Goal: Navigation & Orientation: Understand site structure

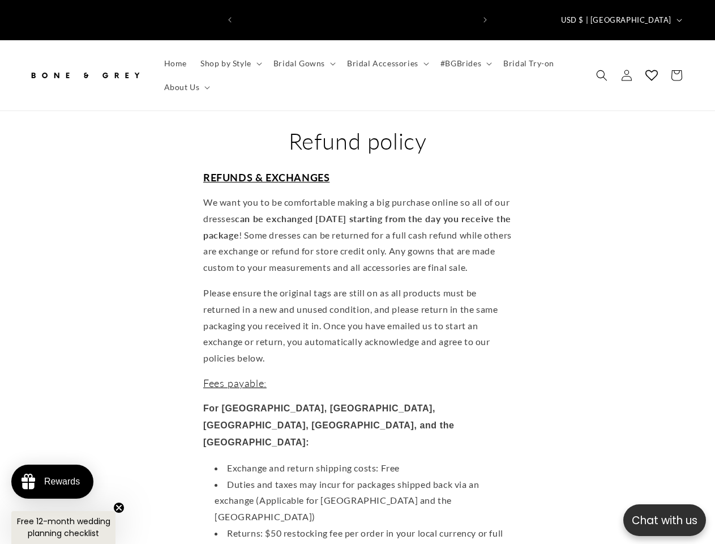
click at [665, 520] on p "Chat with us" at bounding box center [665, 520] width 83 height 16
click at [230, 17] on icon "Previous announcement" at bounding box center [229, 20] width 3 height 6
click at [485, 17] on icon "Next announcement" at bounding box center [485, 20] width 3 height 6
click at [638, 15] on span "USD $ | [GEOGRAPHIC_DATA]" at bounding box center [616, 20] width 110 height 11
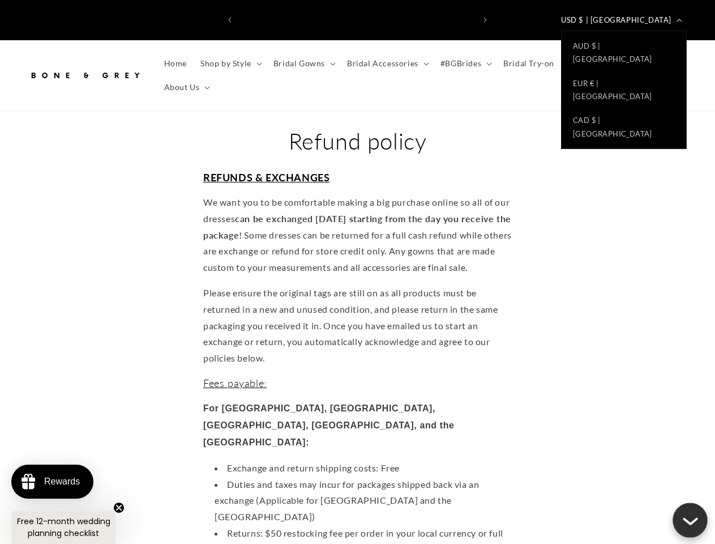
click at [229, 58] on span "Shop by Style" at bounding box center [225, 63] width 51 height 10
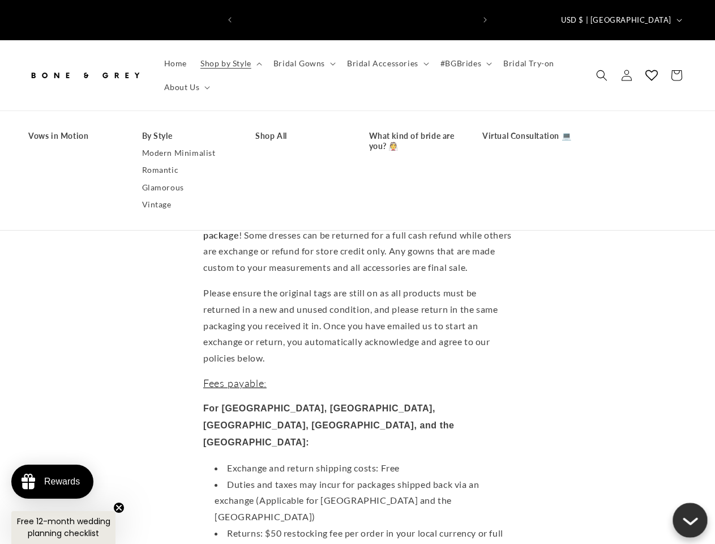
click at [302, 58] on span "Bridal Gowns" at bounding box center [300, 63] width 52 height 10
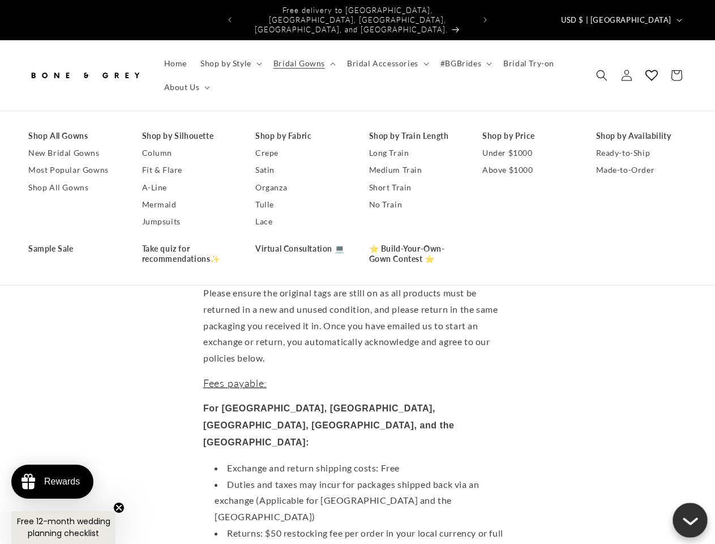
click at [385, 58] on span "Bridal Accessories" at bounding box center [382, 63] width 71 height 10
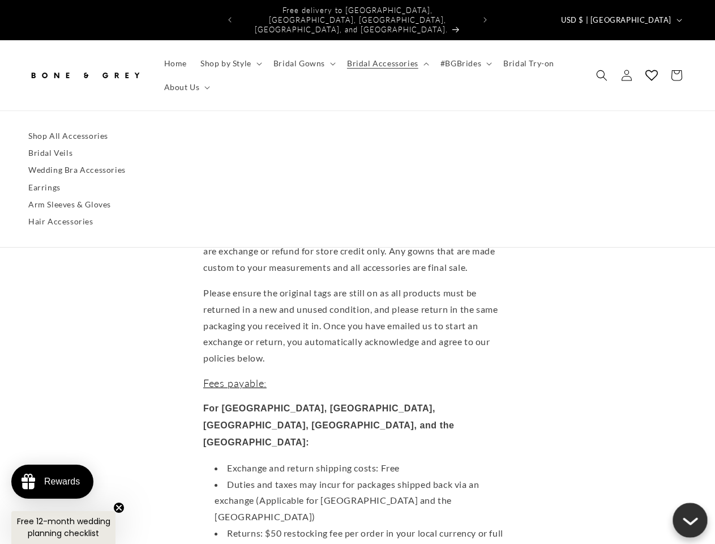
click at [462, 58] on span "#BGBrides" at bounding box center [461, 63] width 41 height 10
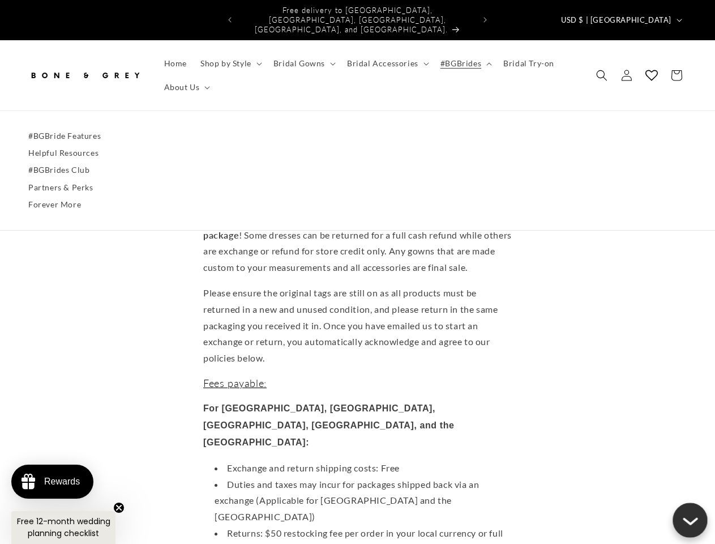
click at [186, 82] on span "About Us" at bounding box center [182, 87] width 36 height 10
click at [602, 70] on icon "Search" at bounding box center [601, 75] width 11 height 11
